Goal: Use online tool/utility: Utilize a website feature to perform a specific function

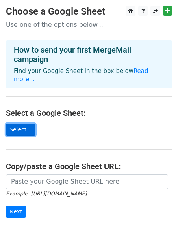
click at [20, 124] on link "Select..." at bounding box center [20, 130] width 29 height 12
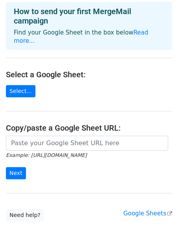
scroll to position [88, 0]
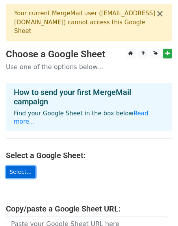
click at [18, 166] on link "Select..." at bounding box center [20, 172] width 29 height 12
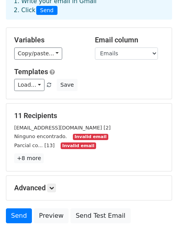
scroll to position [46, 0]
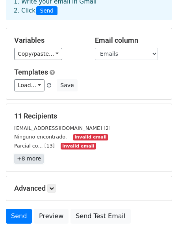
click at [31, 157] on link "+8 more" at bounding box center [28, 159] width 29 height 10
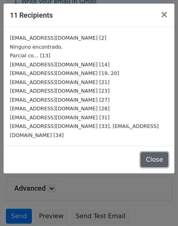
click at [149, 152] on button "Close" at bounding box center [153, 159] width 27 height 15
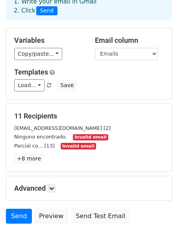
scroll to position [110, 0]
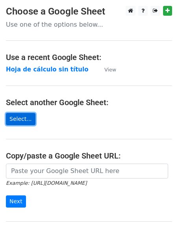
click at [15, 123] on link "Select..." at bounding box center [20, 119] width 29 height 12
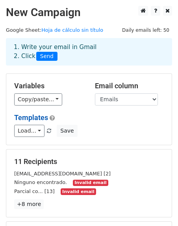
scroll to position [11, 0]
